Goal: Task Accomplishment & Management: Use online tool/utility

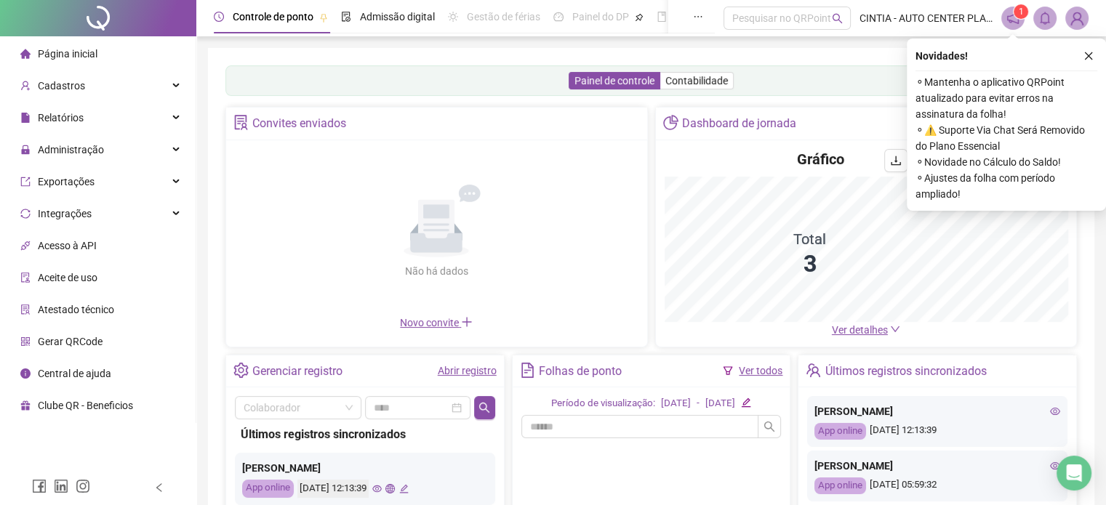
drag, startPoint x: 1089, startPoint y: 57, endPoint x: 1044, endPoint y: 63, distance: 46.1
click at [1089, 59] on icon "close" at bounding box center [1089, 56] width 10 height 10
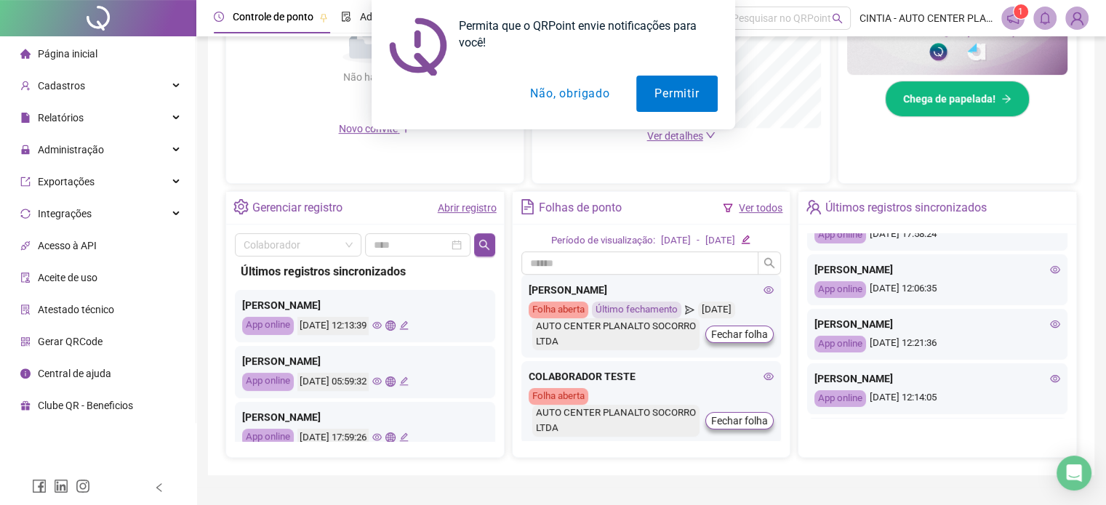
scroll to position [436, 0]
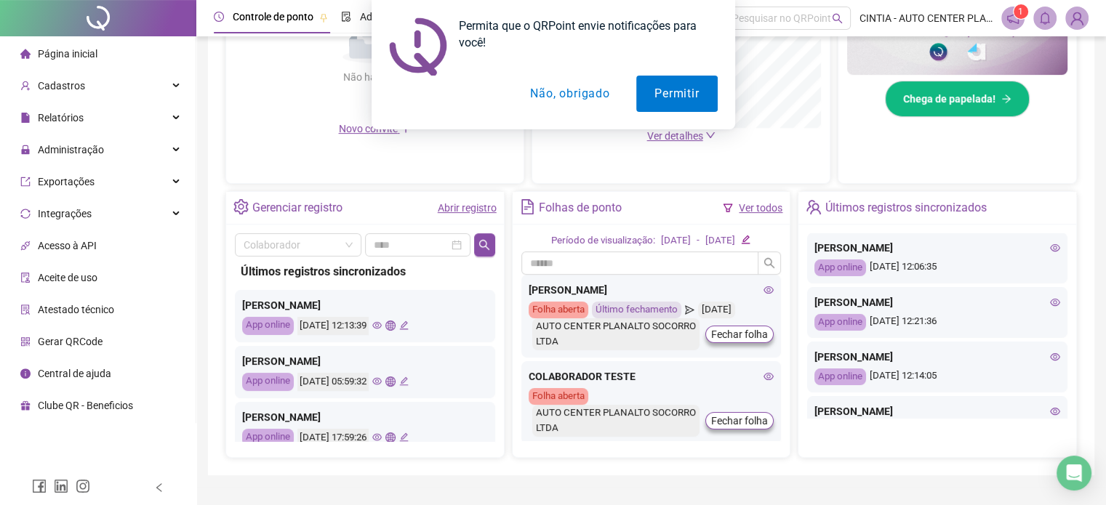
click at [568, 96] on button "Não, obrigado" at bounding box center [570, 94] width 116 height 36
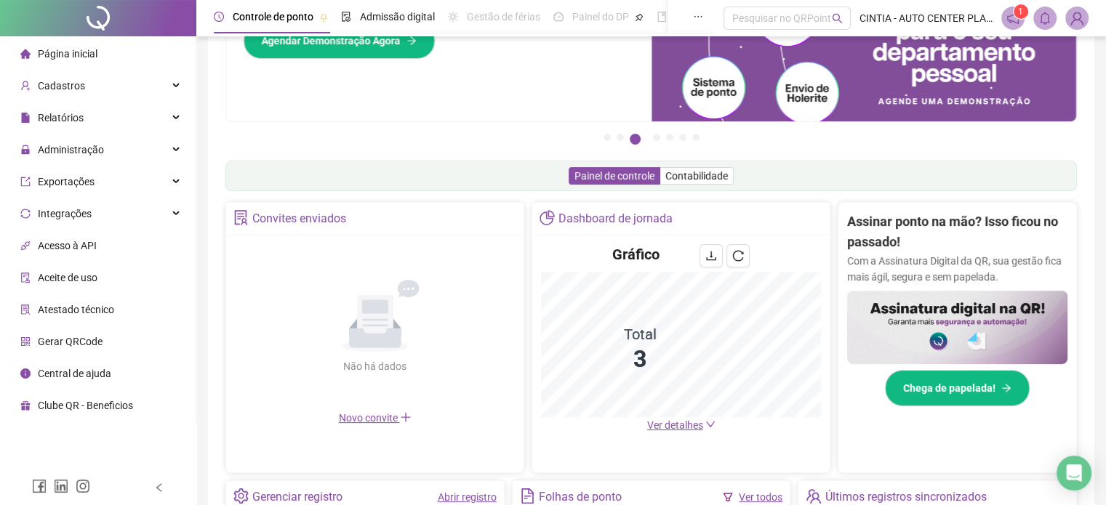
scroll to position [118, 0]
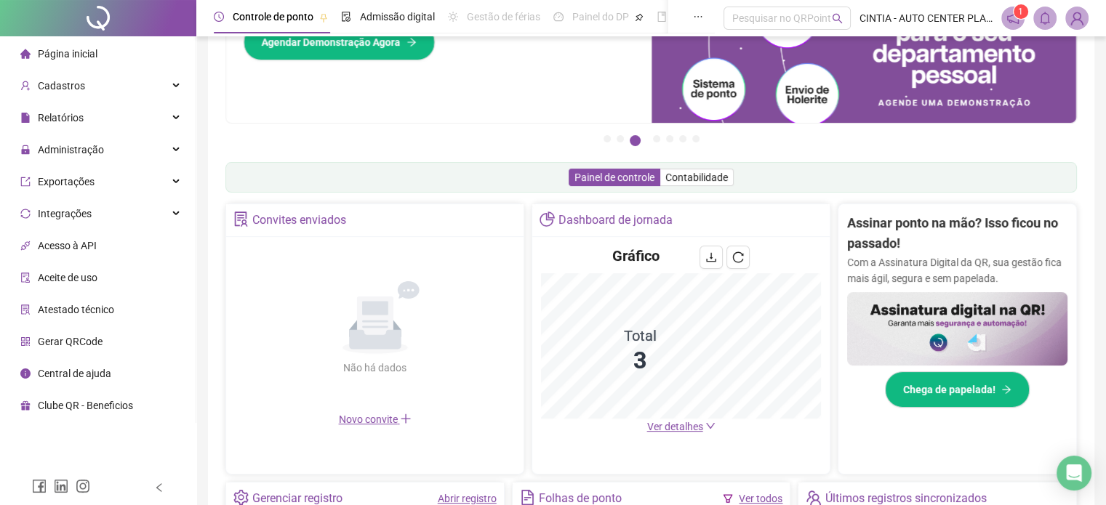
click at [65, 55] on span "Página inicial" at bounding box center [68, 54] width 60 height 12
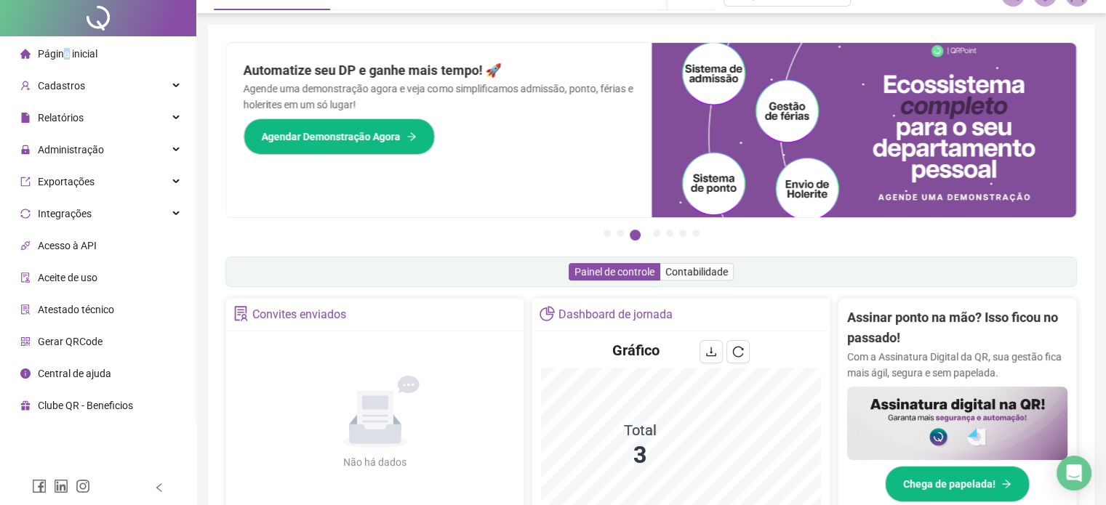
scroll to position [0, 0]
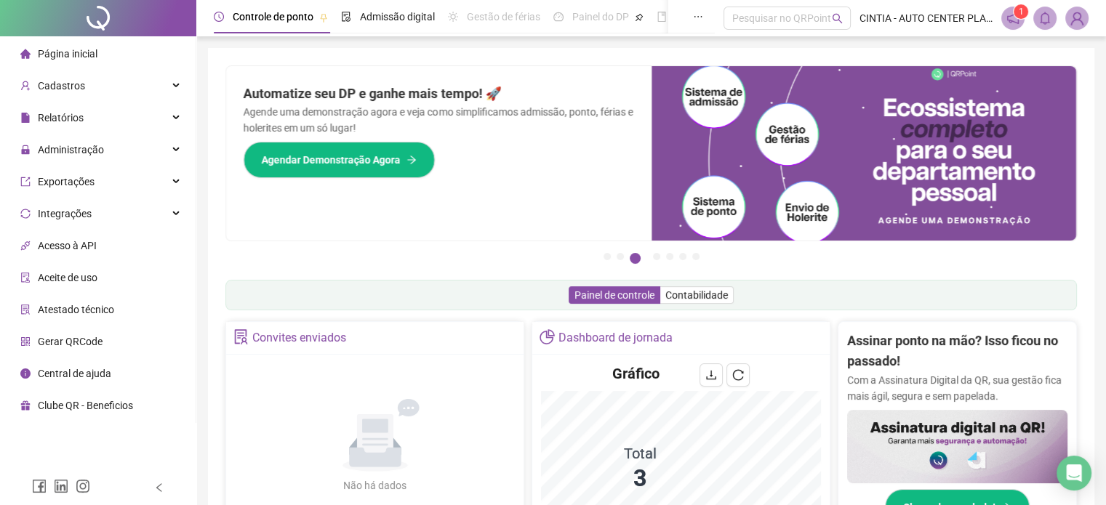
click at [271, 15] on span "Controle de ponto" at bounding box center [273, 17] width 81 height 12
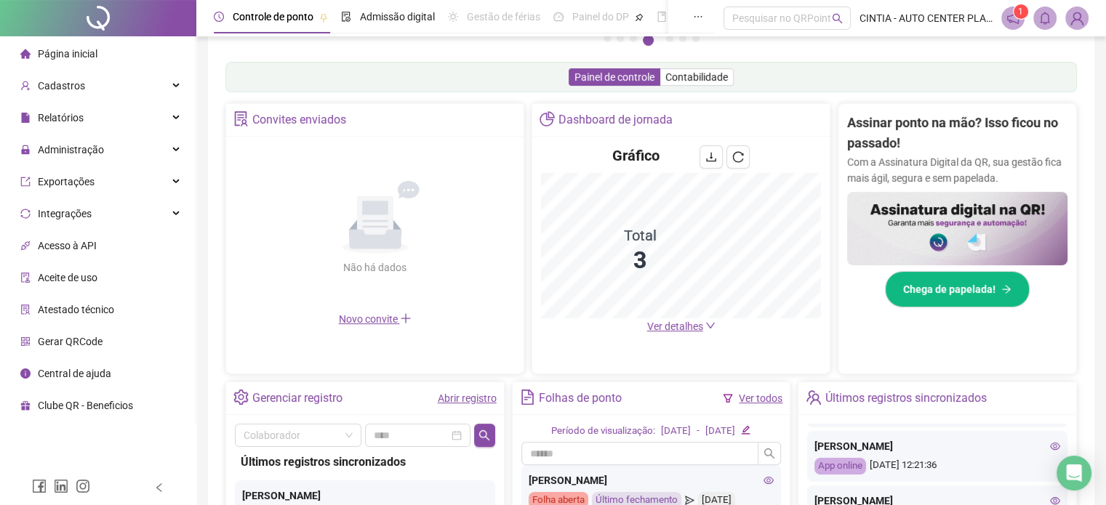
scroll to position [436, 0]
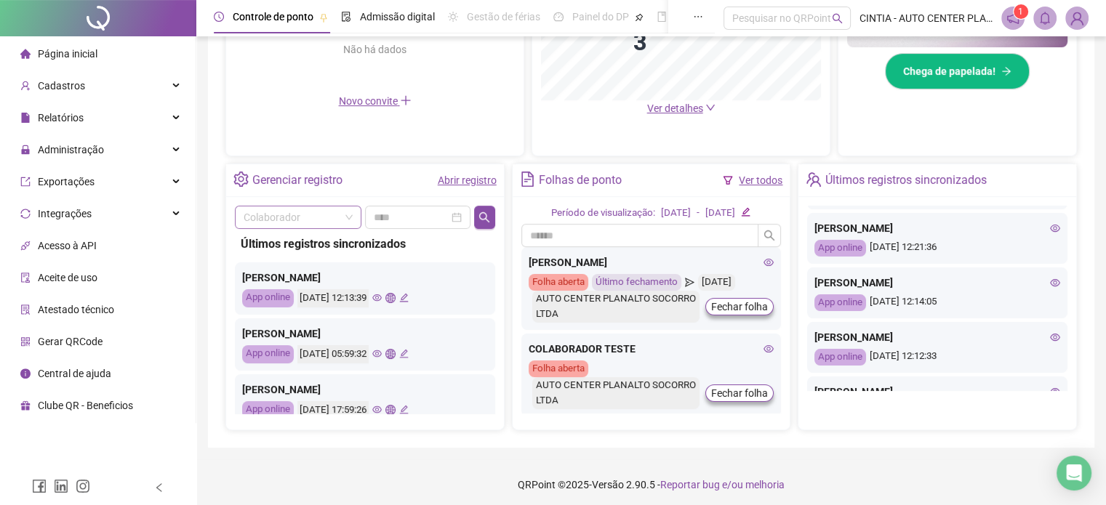
click at [349, 218] on span at bounding box center [298, 218] width 109 height 22
click at [313, 247] on div "[PERSON_NAME]" at bounding box center [298, 245] width 103 height 16
click at [486, 215] on icon "search" at bounding box center [485, 218] width 12 height 12
click at [462, 217] on div at bounding box center [418, 217] width 88 height 16
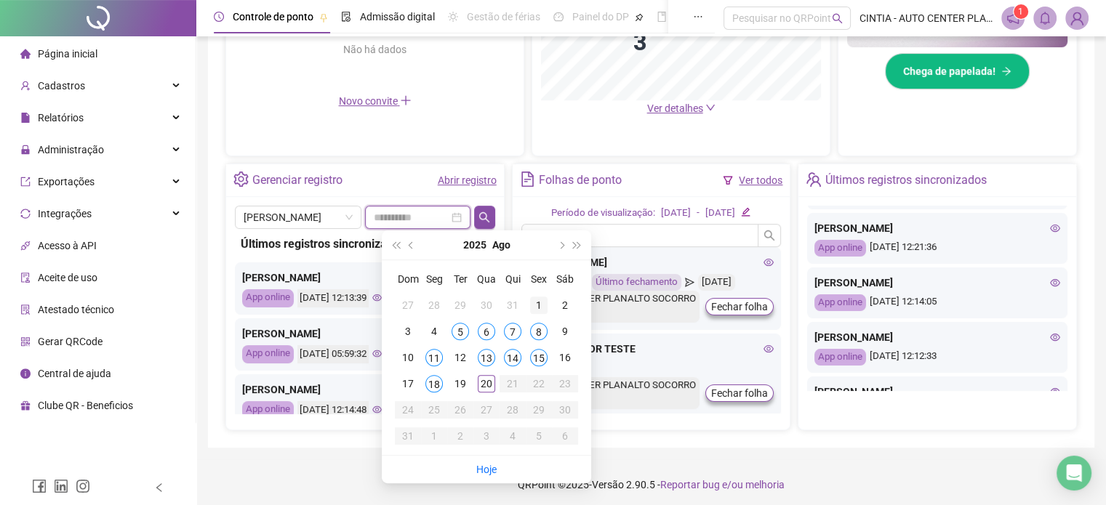
type input "**********"
click at [540, 308] on div "1" at bounding box center [538, 305] width 17 height 17
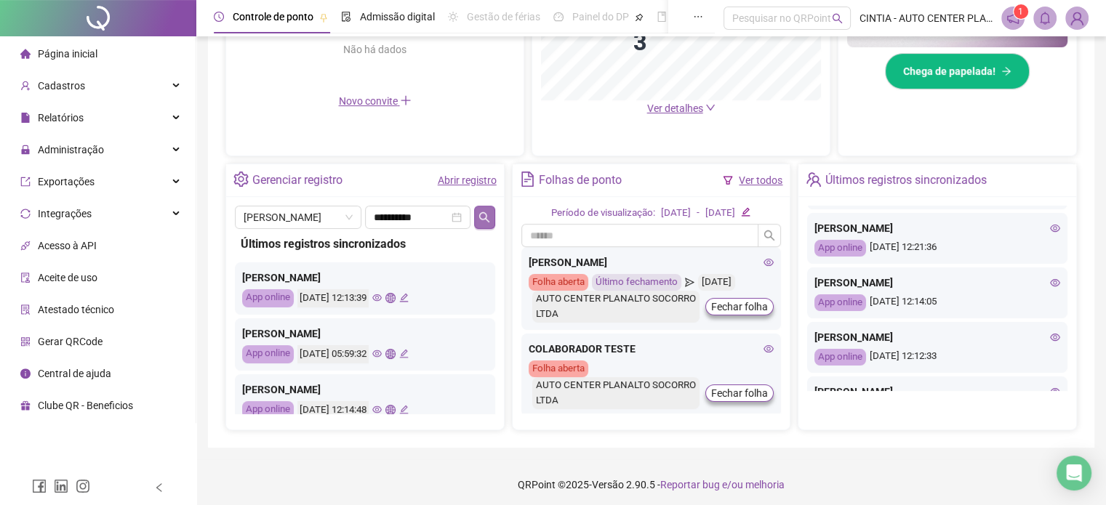
click at [484, 216] on icon "search" at bounding box center [485, 218] width 12 height 12
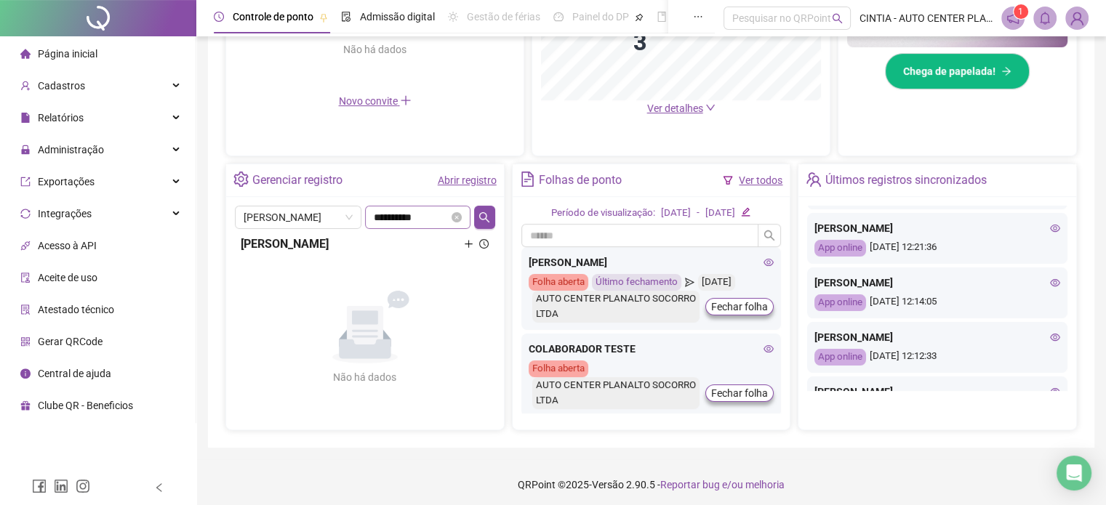
click at [461, 220] on icon "close-circle" at bounding box center [457, 217] width 10 height 10
click at [461, 220] on div at bounding box center [418, 217] width 88 height 16
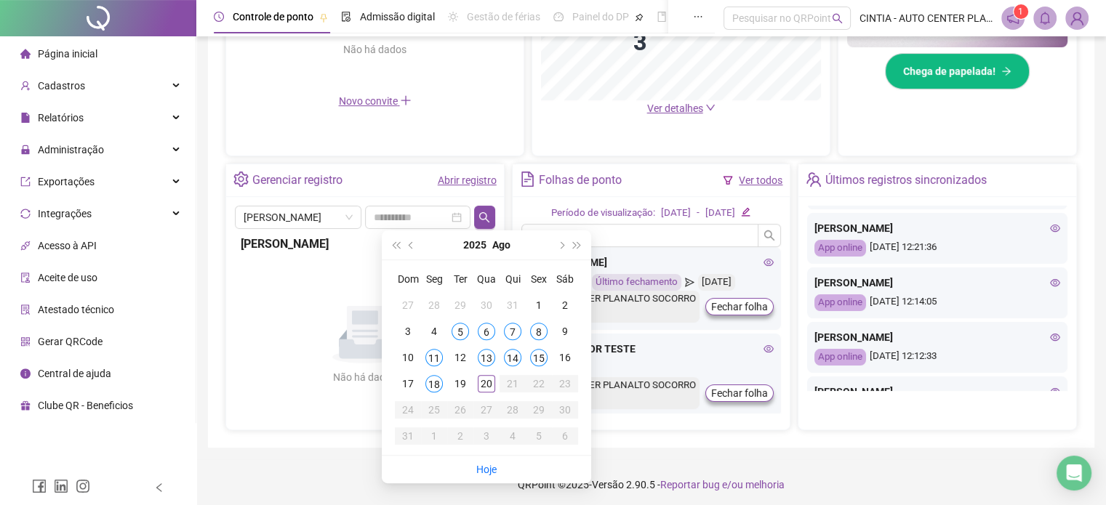
click at [433, 334] on div "4" at bounding box center [433, 331] width 17 height 17
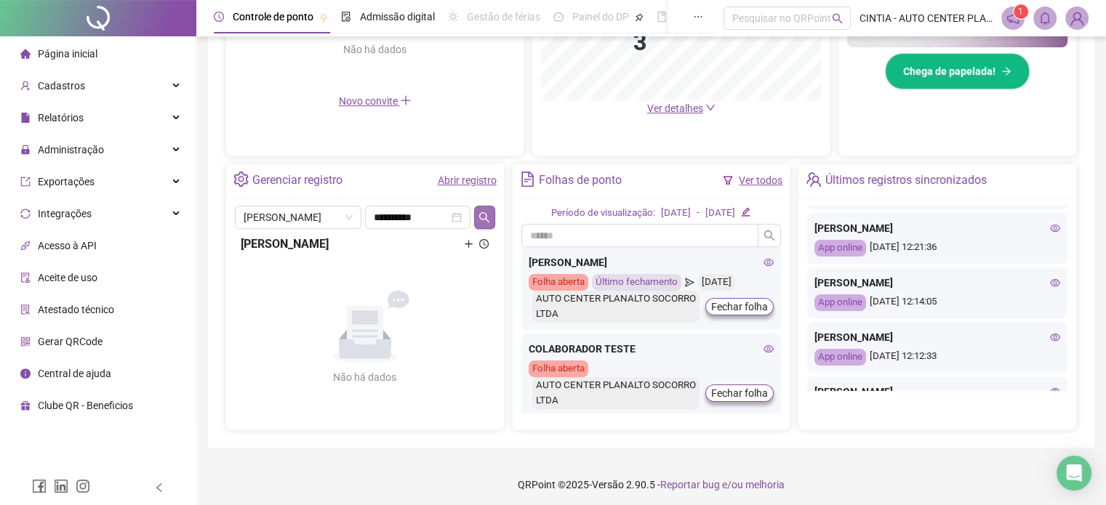
click at [484, 217] on icon "search" at bounding box center [485, 218] width 12 height 12
click at [487, 217] on icon "search" at bounding box center [485, 218] width 12 height 12
click at [471, 244] on icon "plus" at bounding box center [468, 243] width 9 height 9
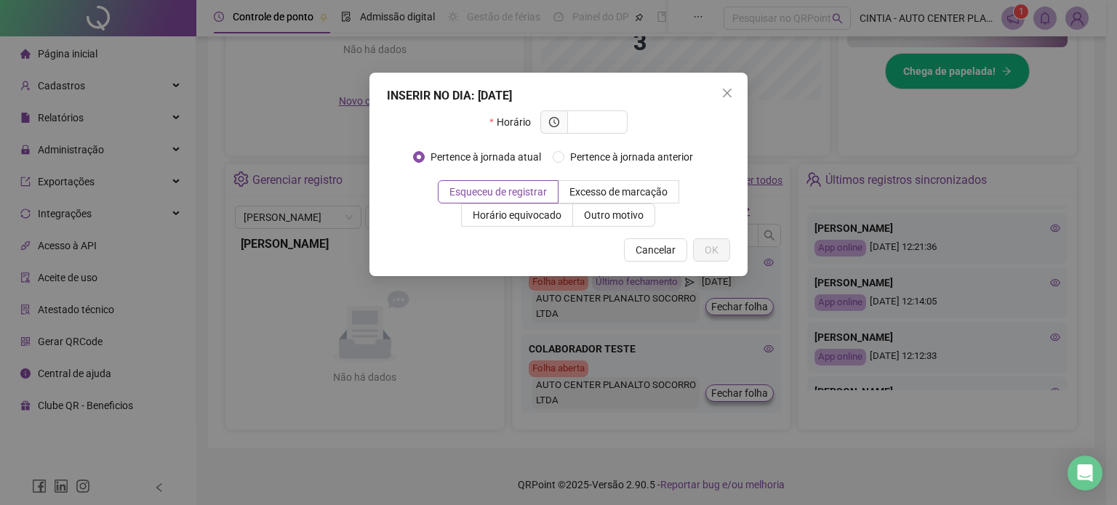
click at [660, 250] on span "Cancelar" at bounding box center [656, 250] width 40 height 16
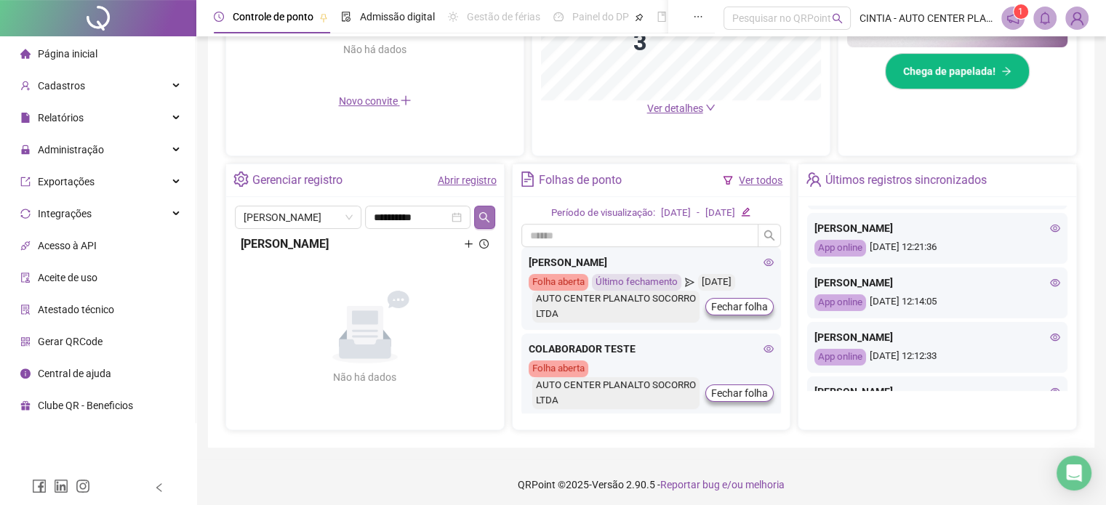
click at [488, 220] on icon "search" at bounding box center [485, 218] width 12 height 12
click at [460, 221] on div "**********" at bounding box center [418, 217] width 88 height 16
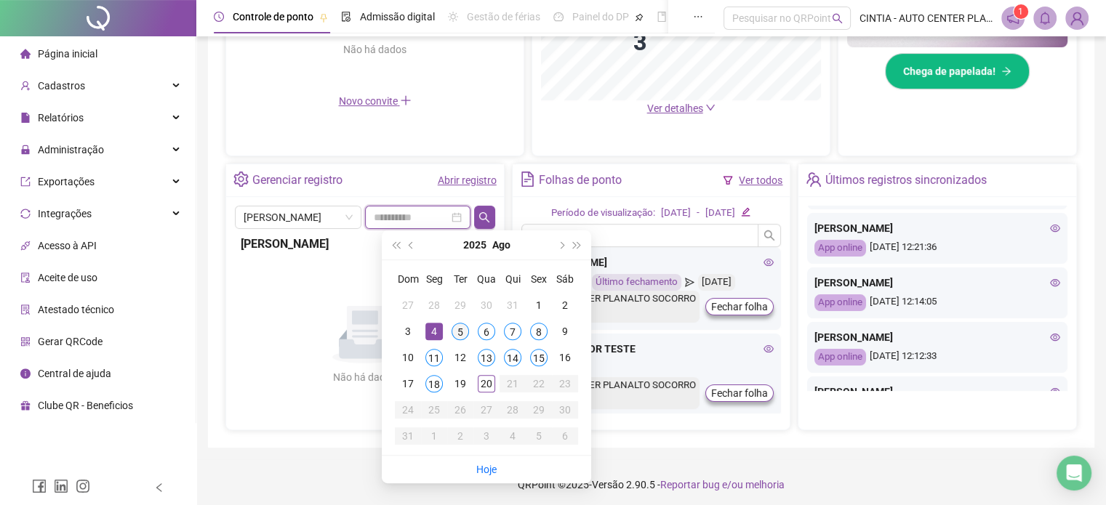
type input "**********"
click at [461, 331] on div "5" at bounding box center [460, 331] width 17 height 17
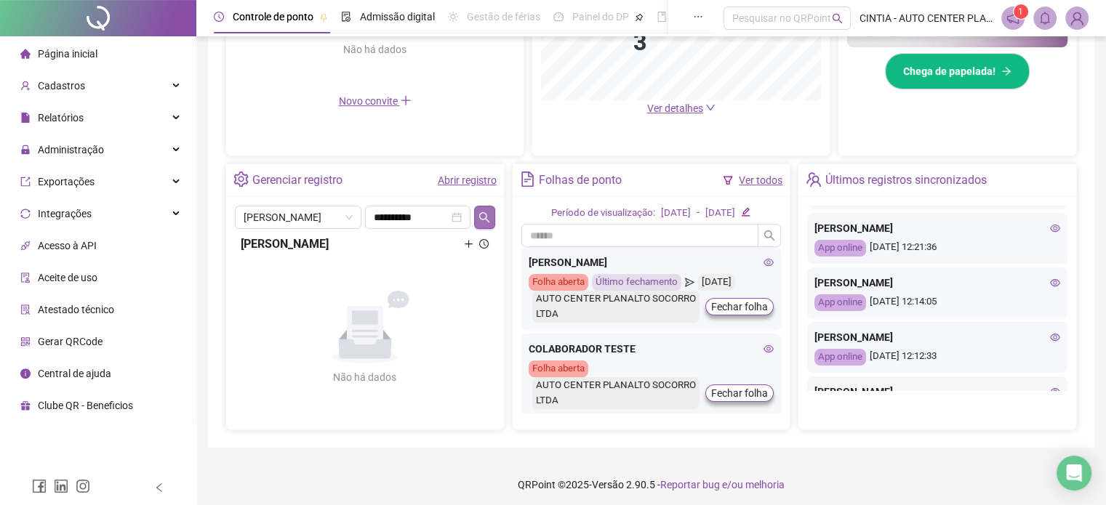
click at [487, 217] on icon "search" at bounding box center [484, 217] width 10 height 10
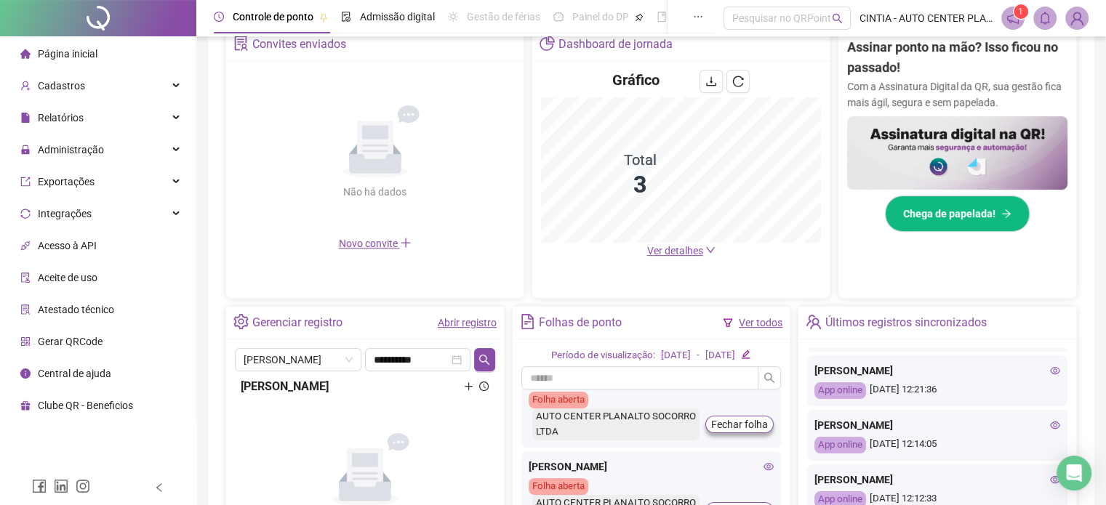
scroll to position [93, 0]
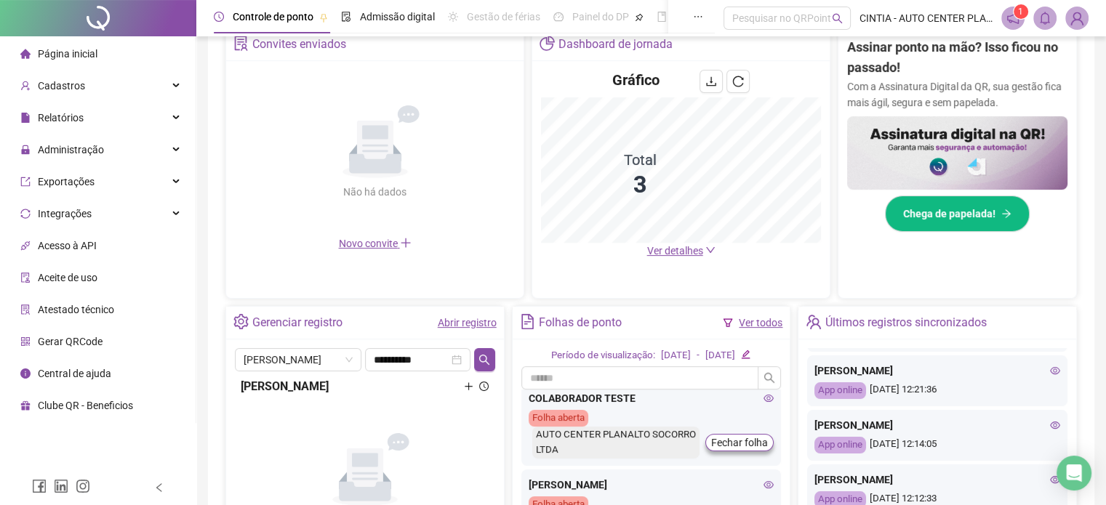
click at [463, 319] on link "Abrir registro" at bounding box center [467, 323] width 59 height 12
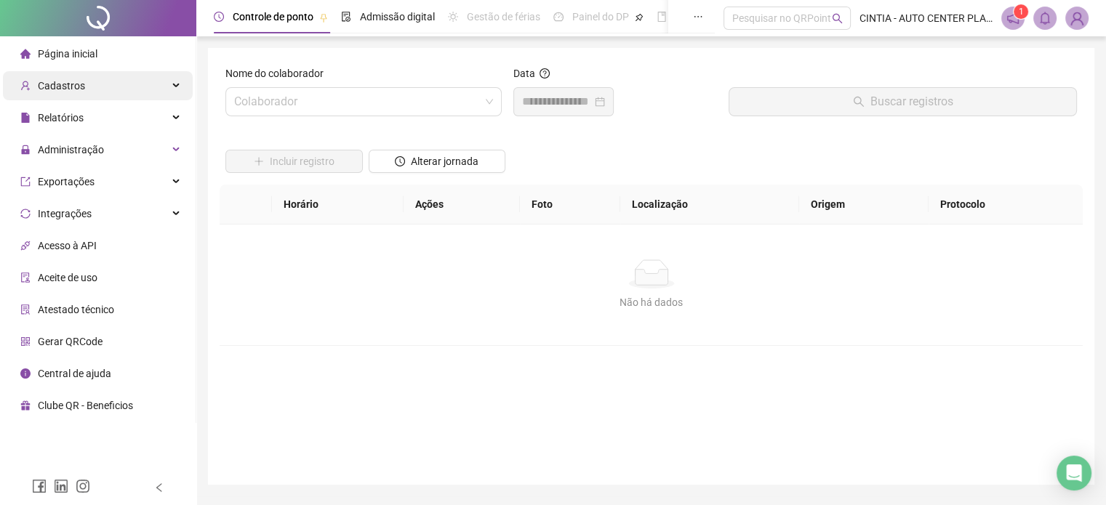
click at [65, 89] on span "Cadastros" at bounding box center [61, 86] width 47 height 12
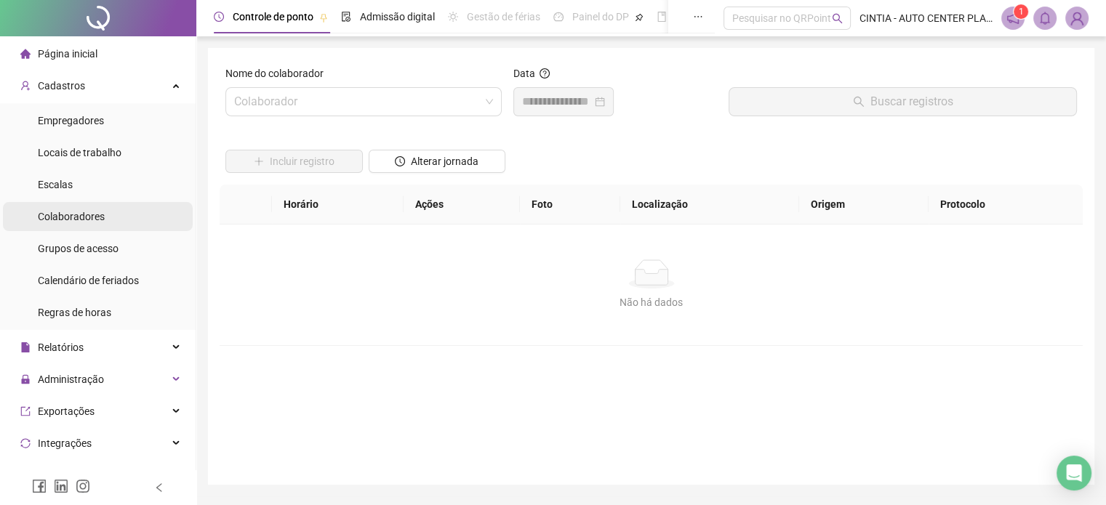
click at [84, 220] on span "Colaboradores" at bounding box center [71, 217] width 67 height 12
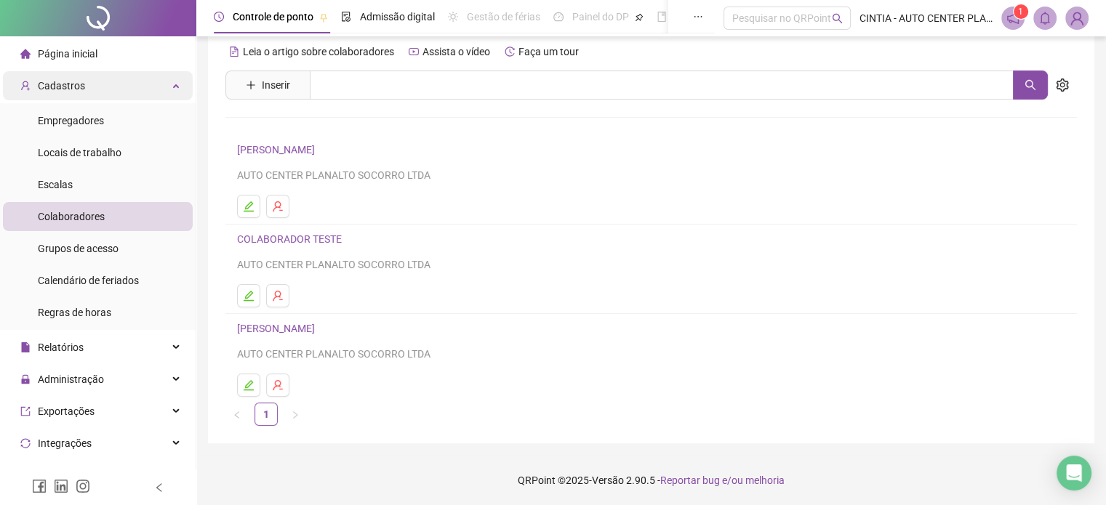
click at [87, 85] on div "Cadastros" at bounding box center [98, 85] width 190 height 29
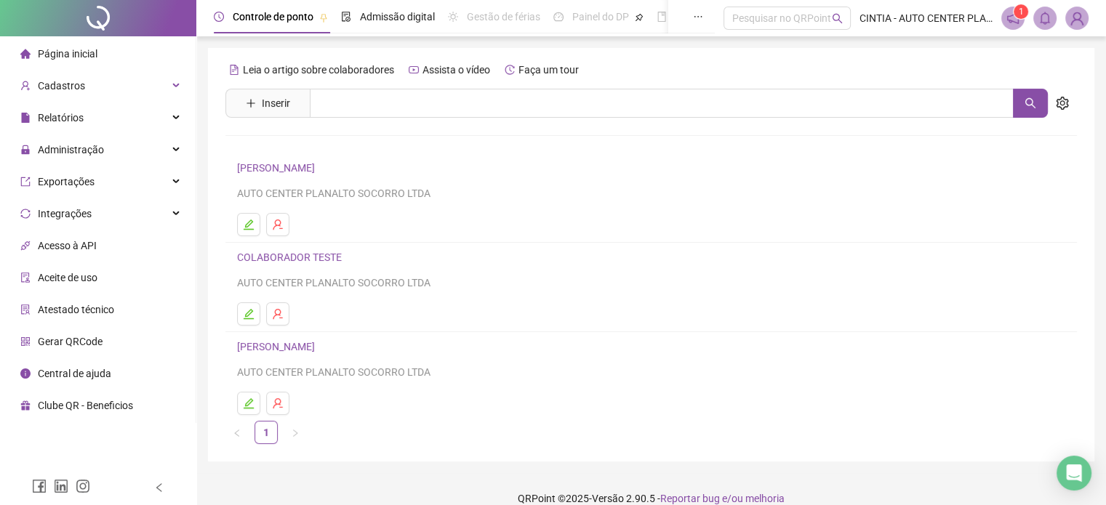
click at [58, 57] on span "Página inicial" at bounding box center [68, 54] width 60 height 12
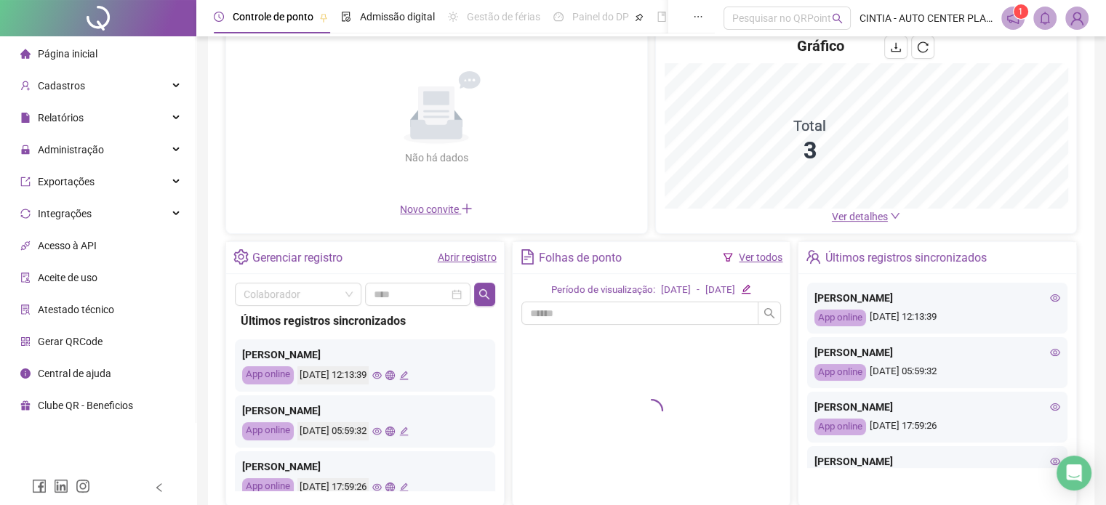
scroll to position [194, 0]
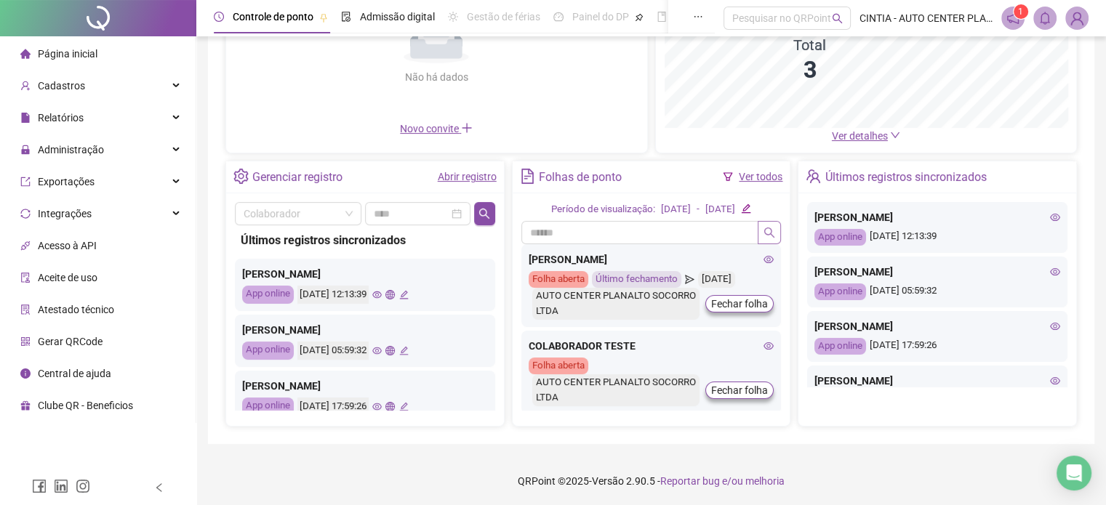
click at [765, 229] on icon "search" at bounding box center [770, 233] width 12 height 12
click at [625, 265] on div "[PERSON_NAME]" at bounding box center [652, 260] width 246 height 16
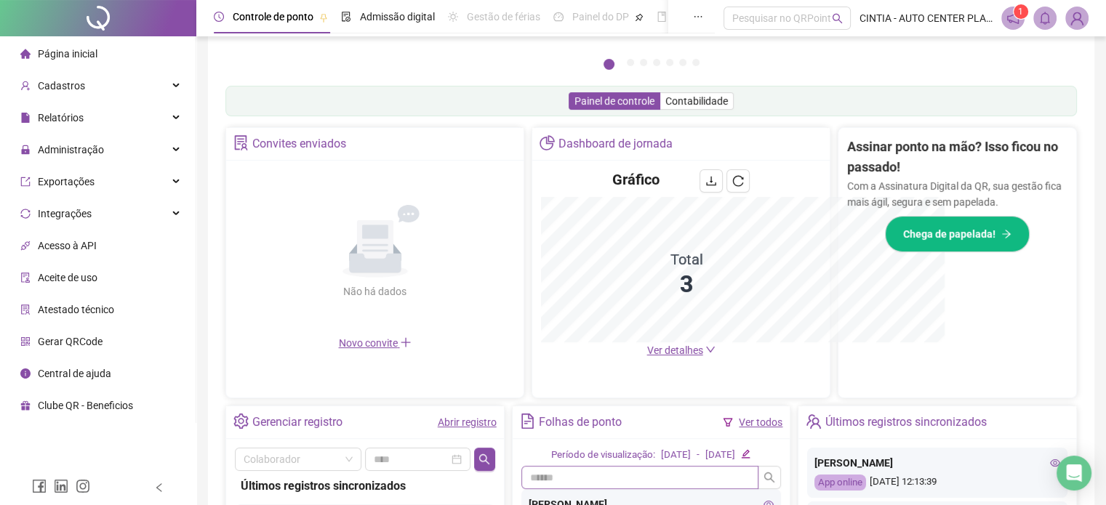
scroll to position [409, 0]
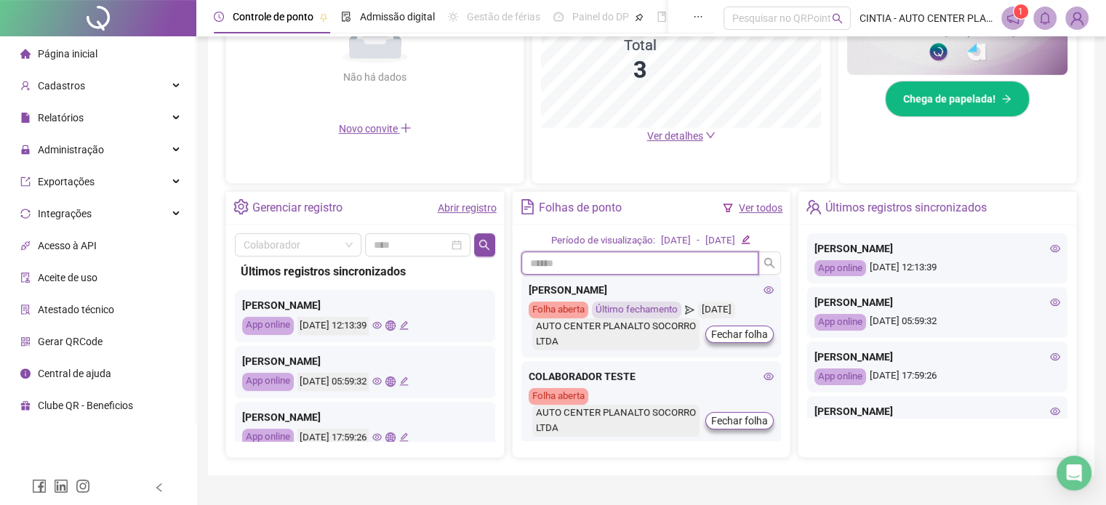
click at [550, 265] on input "text" at bounding box center [640, 263] width 238 height 23
click at [546, 292] on div "[PERSON_NAME]" at bounding box center [652, 290] width 246 height 16
click at [553, 263] on input "text" at bounding box center [640, 263] width 238 height 23
type input "*"
click at [612, 293] on div "[PERSON_NAME]" at bounding box center [652, 290] width 246 height 16
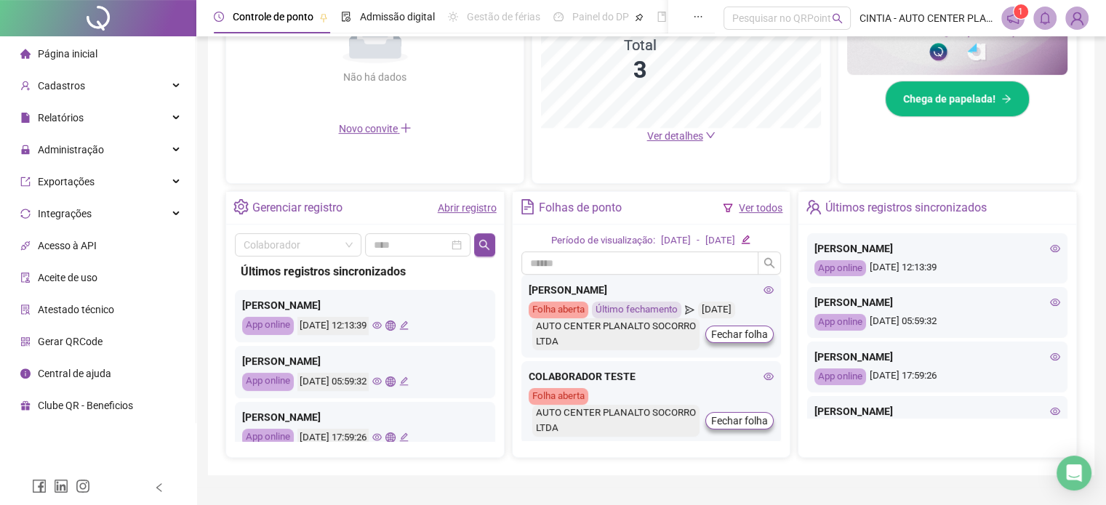
click at [761, 204] on link "Ver todos" at bounding box center [761, 208] width 44 height 12
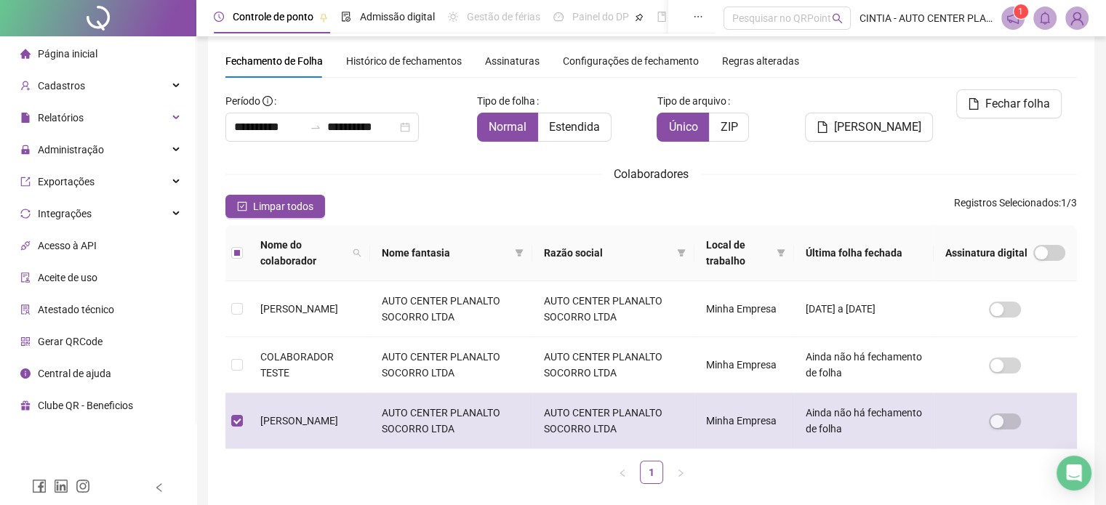
scroll to position [113, 0]
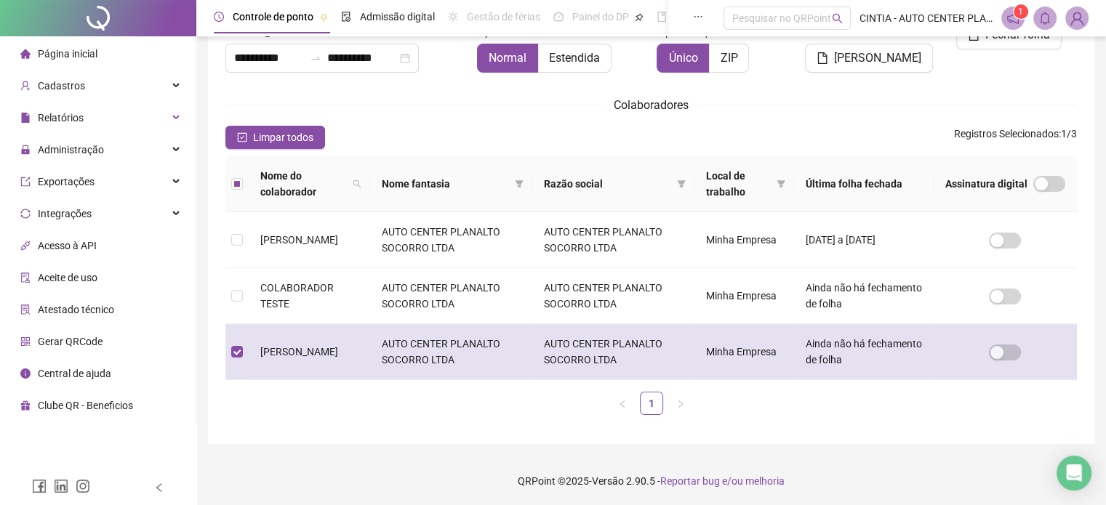
click at [445, 361] on td "AUTO CENTER PLANALTO SOCORRO LTDA" at bounding box center [451, 352] width 162 height 56
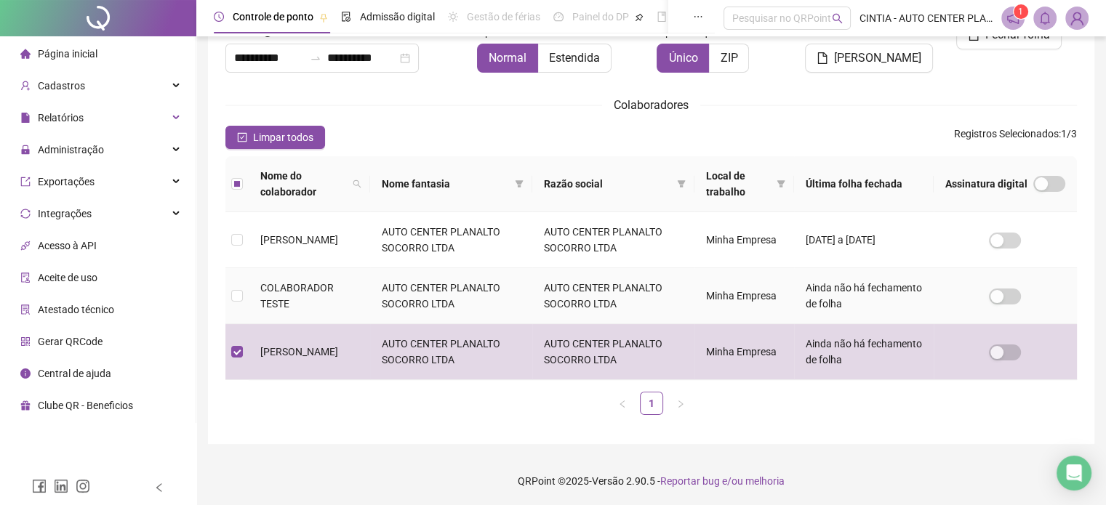
scroll to position [44, 0]
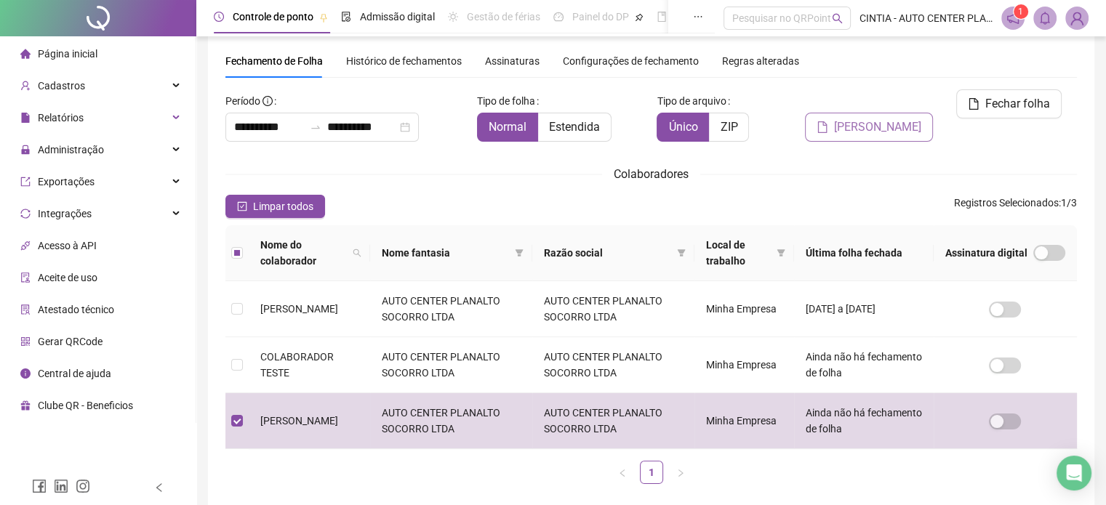
click at [893, 119] on span "[PERSON_NAME]" at bounding box center [877, 127] width 87 height 17
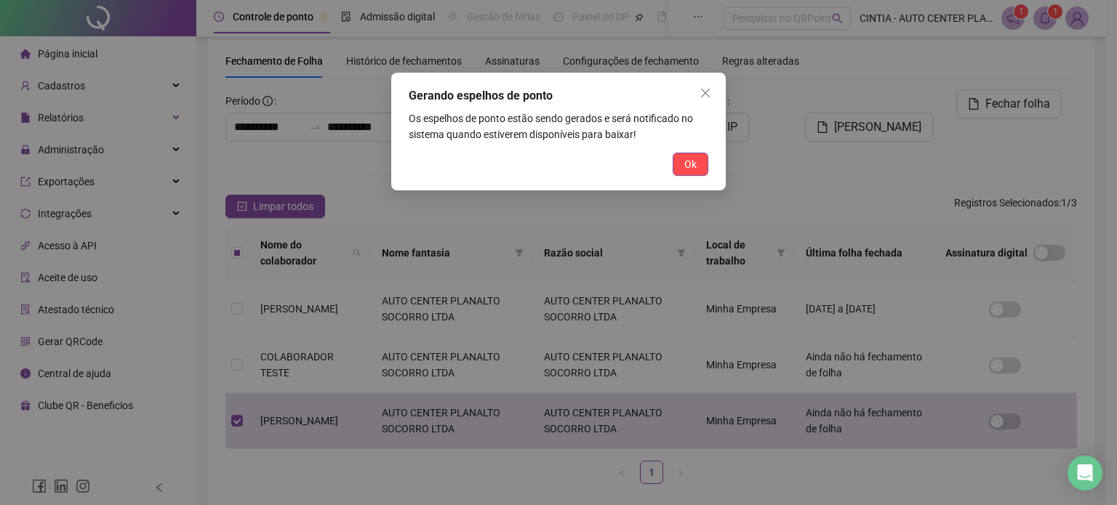
click at [692, 161] on span "Ok" at bounding box center [690, 164] width 12 height 16
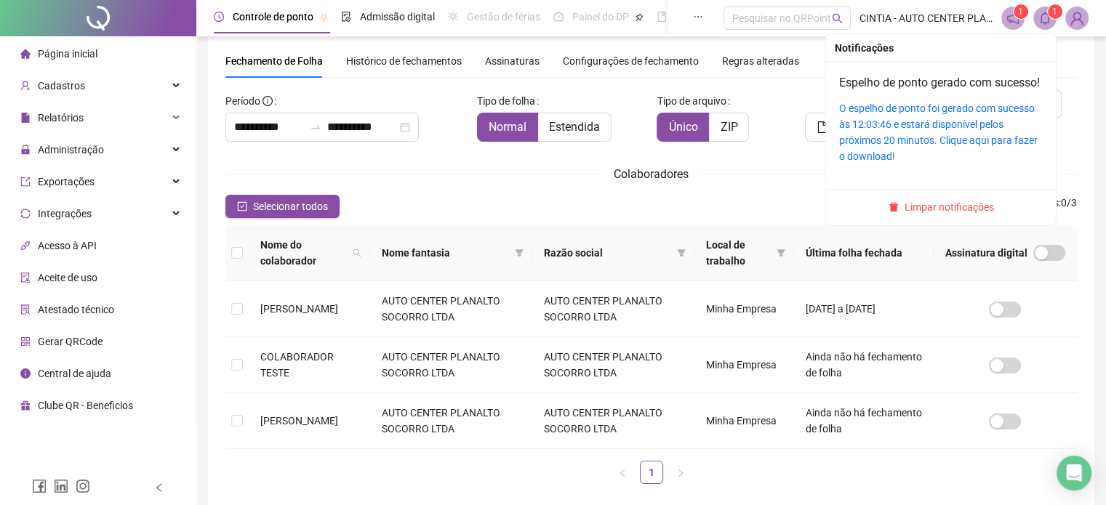
click at [1047, 17] on icon "bell" at bounding box center [1044, 18] width 13 height 13
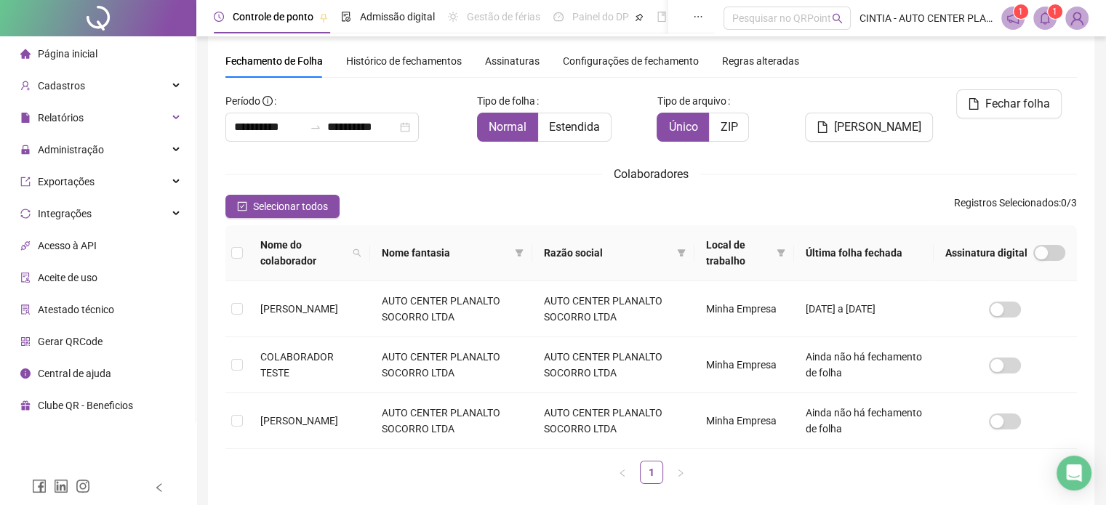
click at [1016, 19] on icon "notification" at bounding box center [1012, 18] width 13 height 13
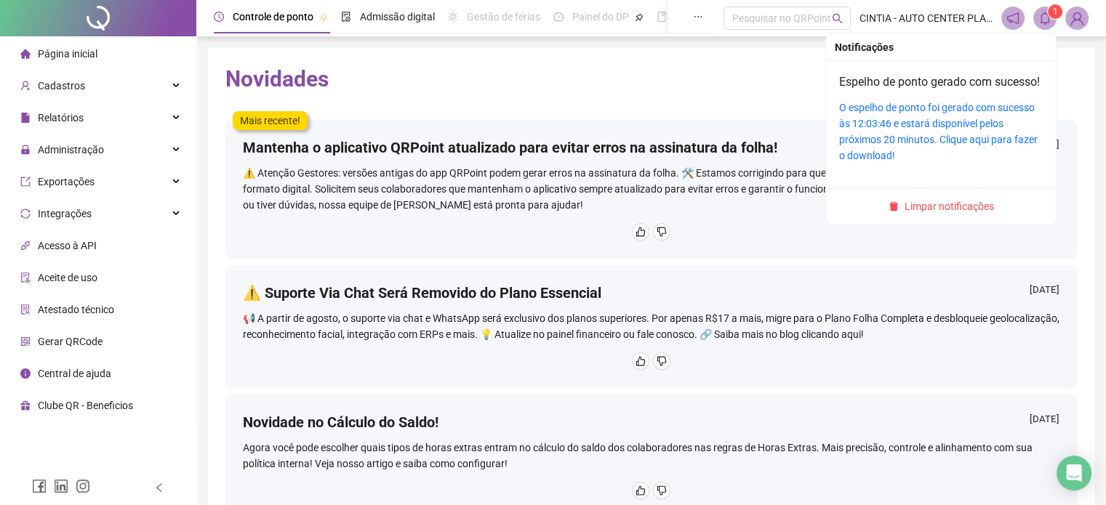
click at [1042, 20] on icon "bell" at bounding box center [1044, 18] width 13 height 13
click at [884, 127] on link "O espelho de ponto foi gerado com sucesso às 12:03:46 e estará disponível pelos…" at bounding box center [938, 132] width 199 height 60
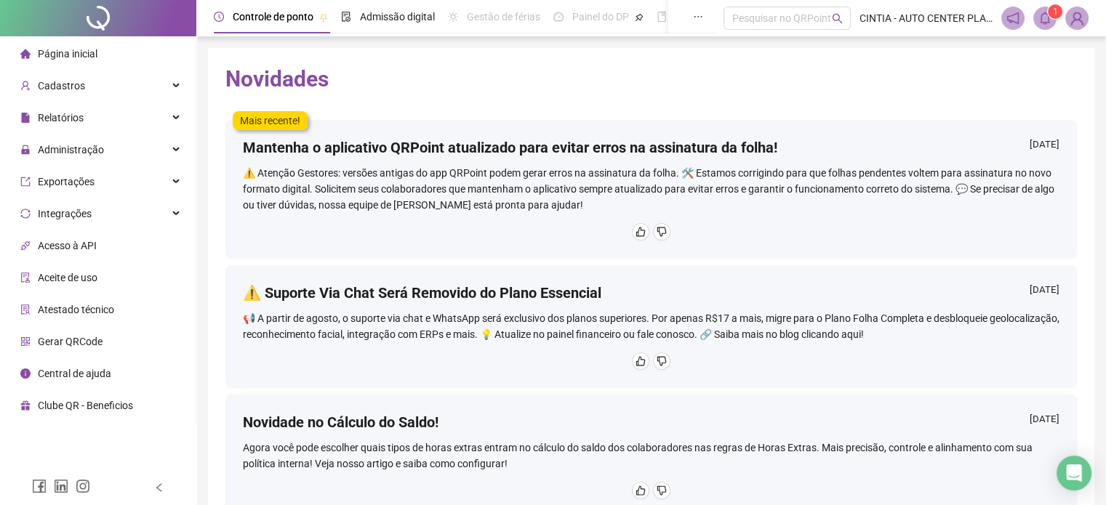
click at [280, 20] on span "Controle de ponto" at bounding box center [273, 17] width 81 height 12
click at [67, 122] on span "Relatórios" at bounding box center [61, 118] width 46 height 12
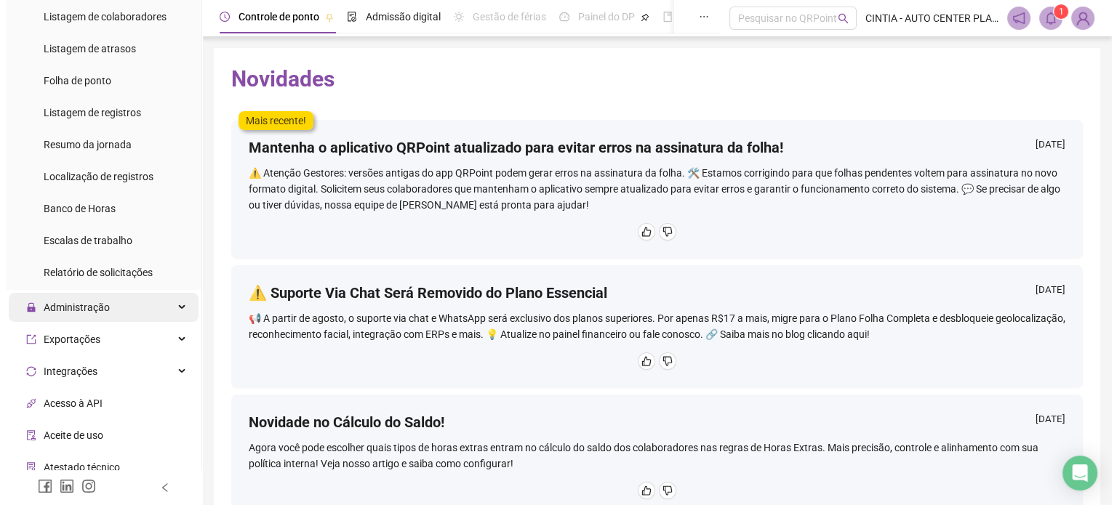
scroll to position [145, 0]
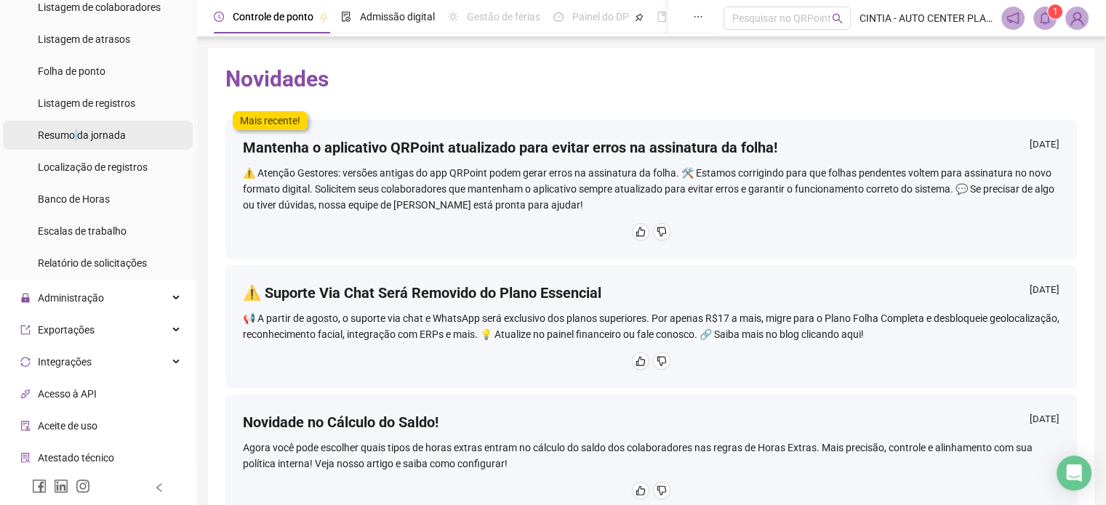
click at [76, 136] on span "Resumo da jornada" at bounding box center [82, 135] width 88 height 12
